Goal: Task Accomplishment & Management: Find specific page/section

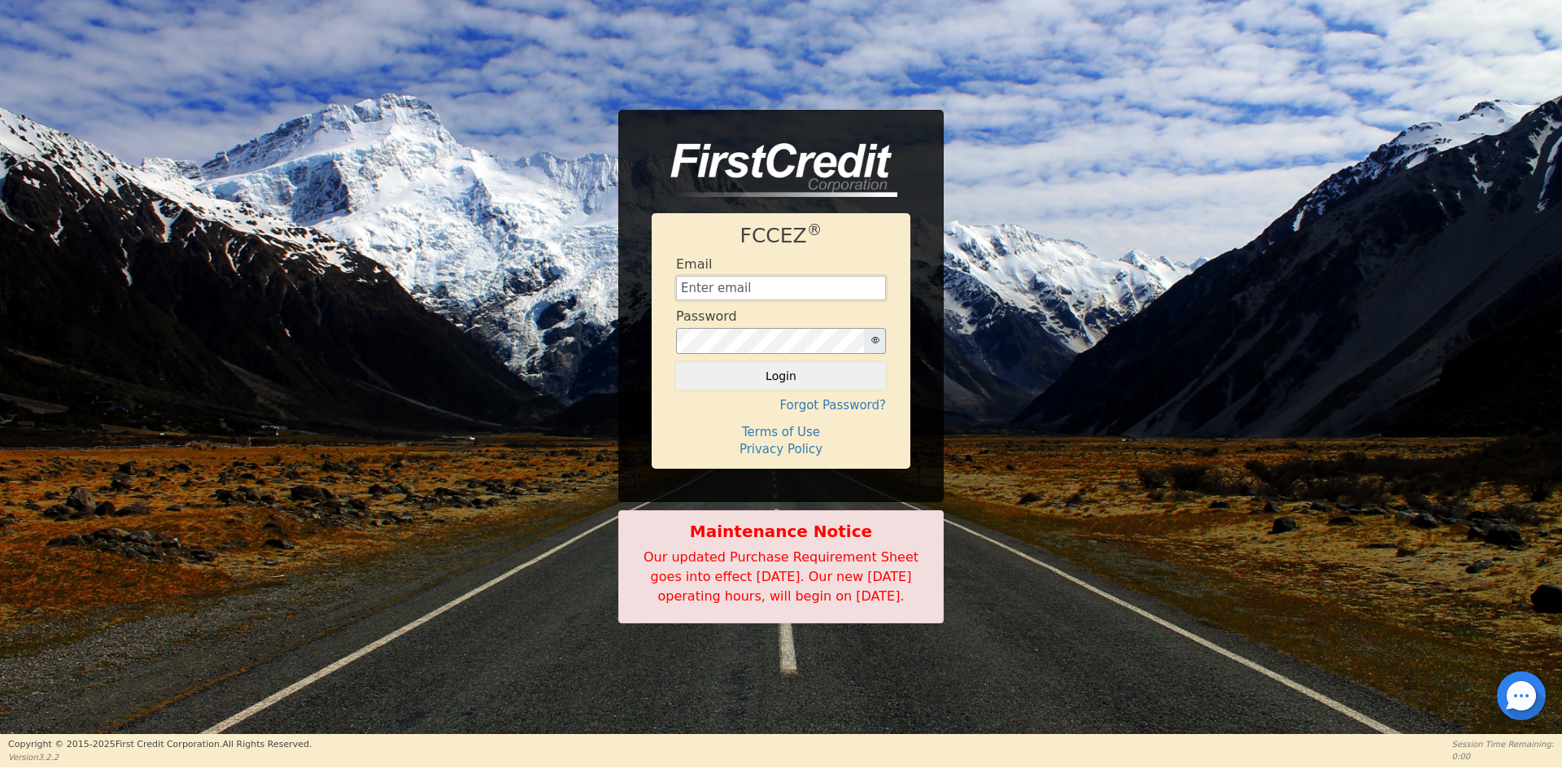
click at [719, 278] on input "text" at bounding box center [781, 288] width 210 height 24
type input "[EMAIL_ADDRESS][DOMAIN_NAME]"
click at [878, 336] on icon "button" at bounding box center [876, 340] width 8 height 8
click at [780, 371] on button "Login" at bounding box center [781, 376] width 210 height 28
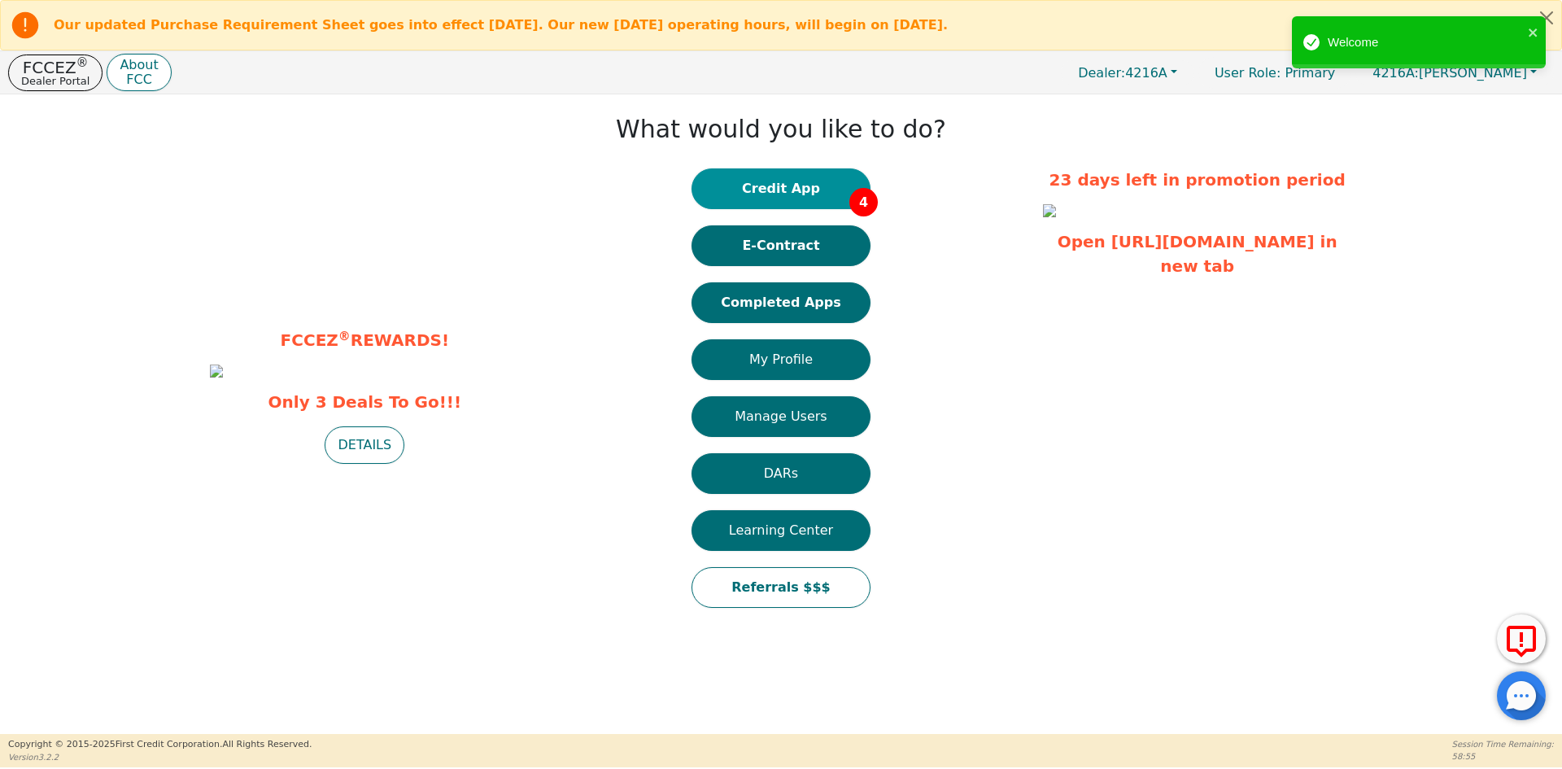
click at [819, 192] on button "Credit App 4" at bounding box center [781, 188] width 179 height 41
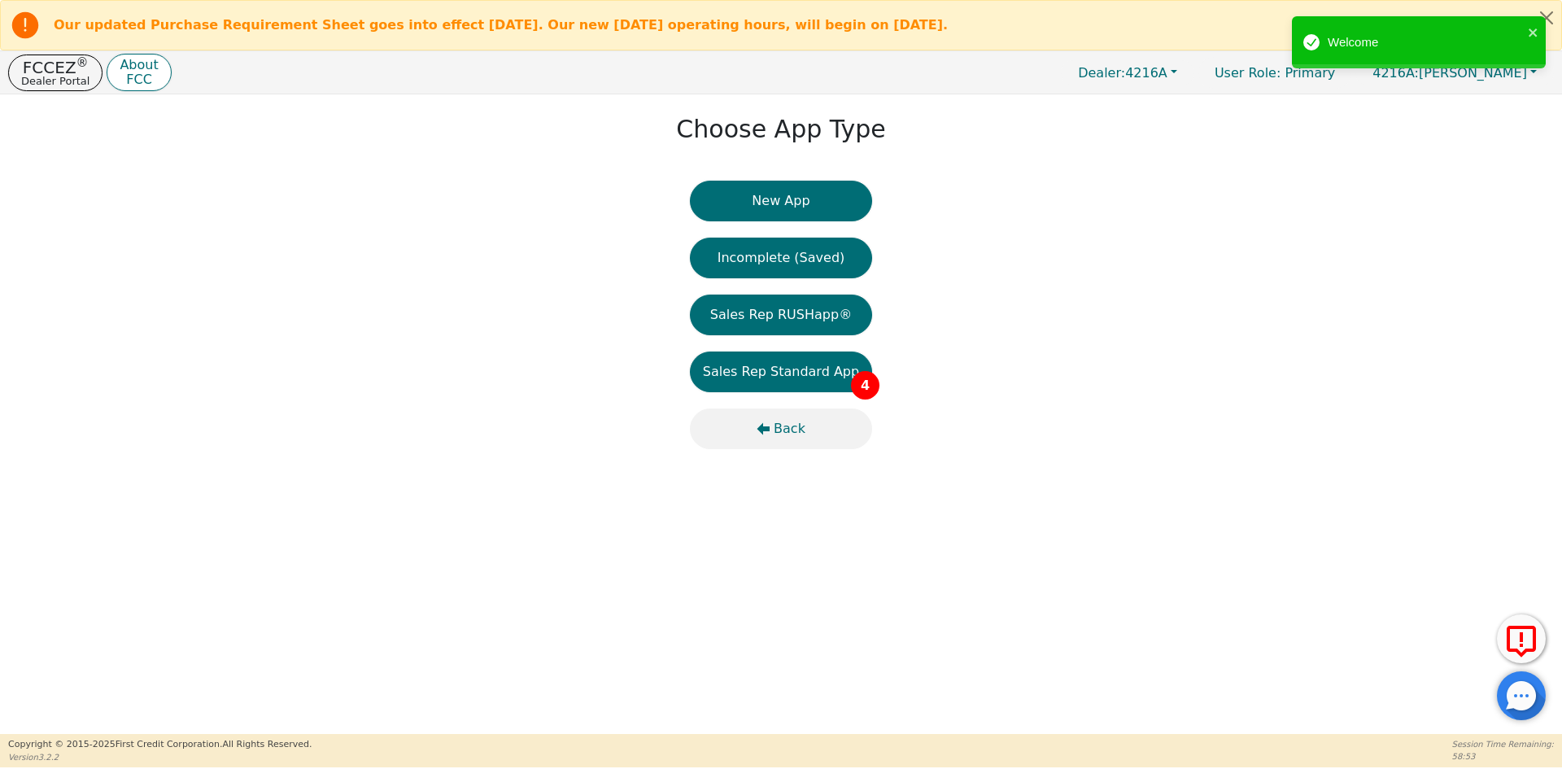
click at [788, 423] on span "Back" at bounding box center [790, 429] width 32 height 20
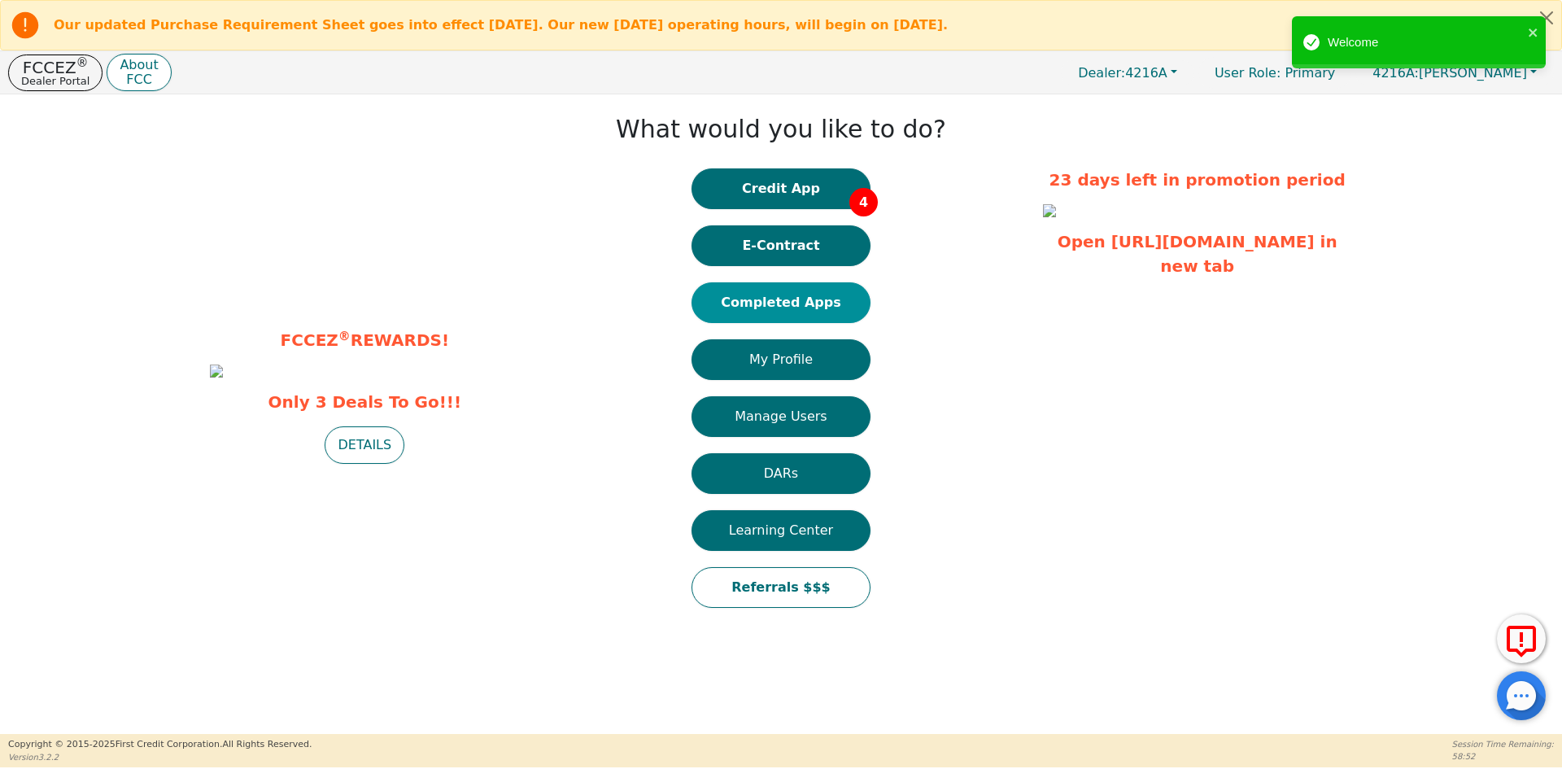
click at [818, 307] on button "Completed Apps" at bounding box center [781, 302] width 179 height 41
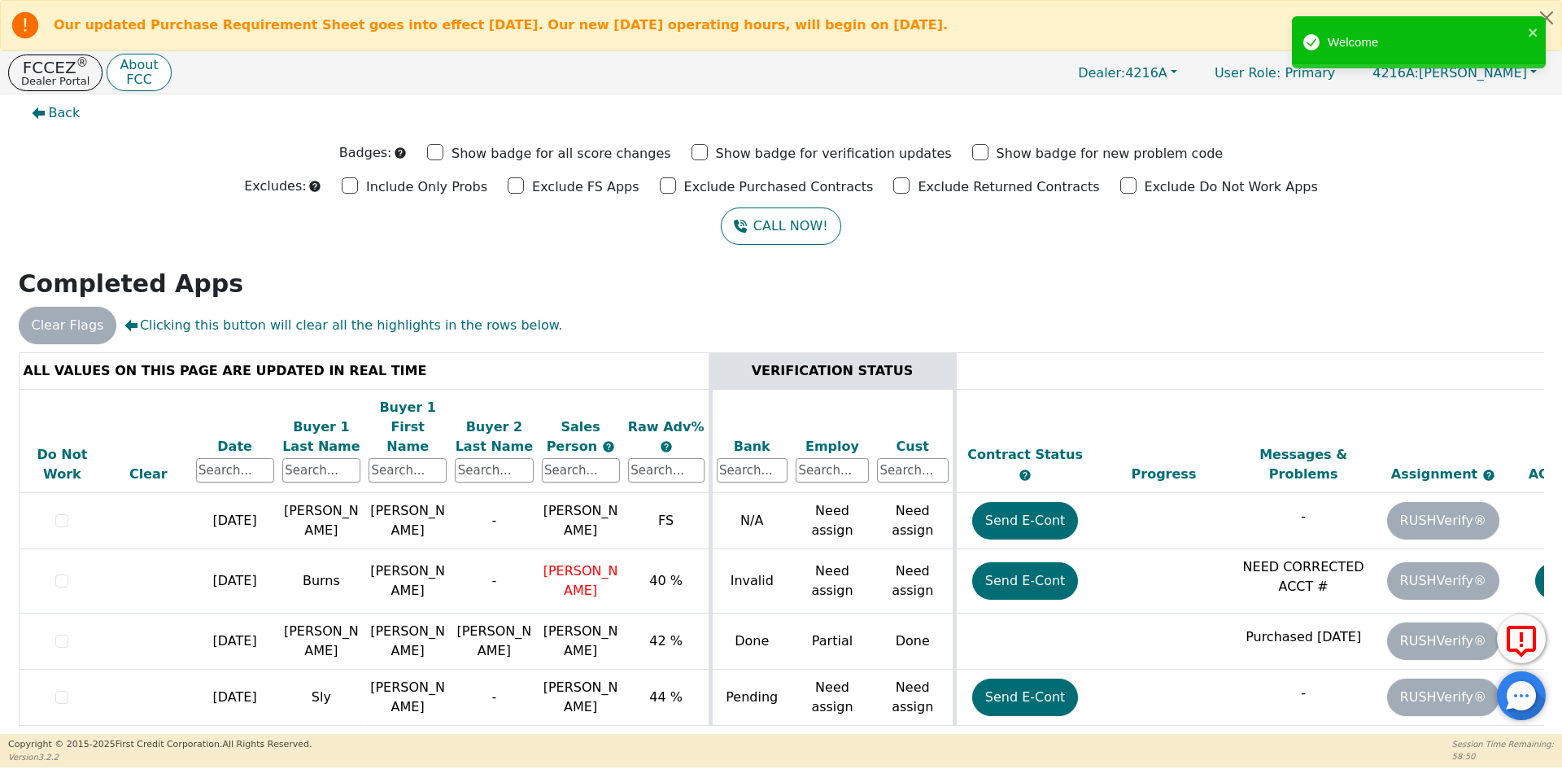
scroll to position [10, 0]
